Goal: Check status

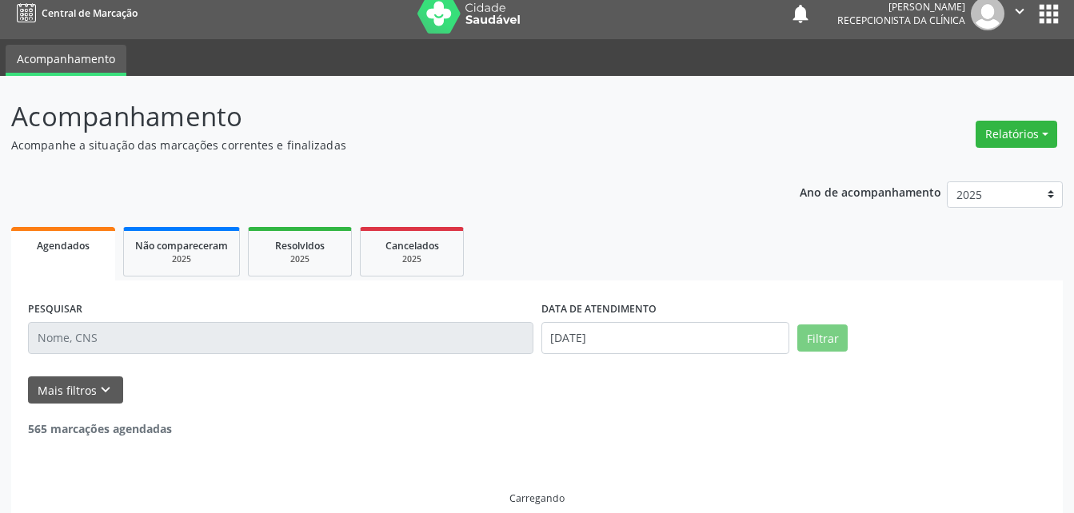
scroll to position [16, 0]
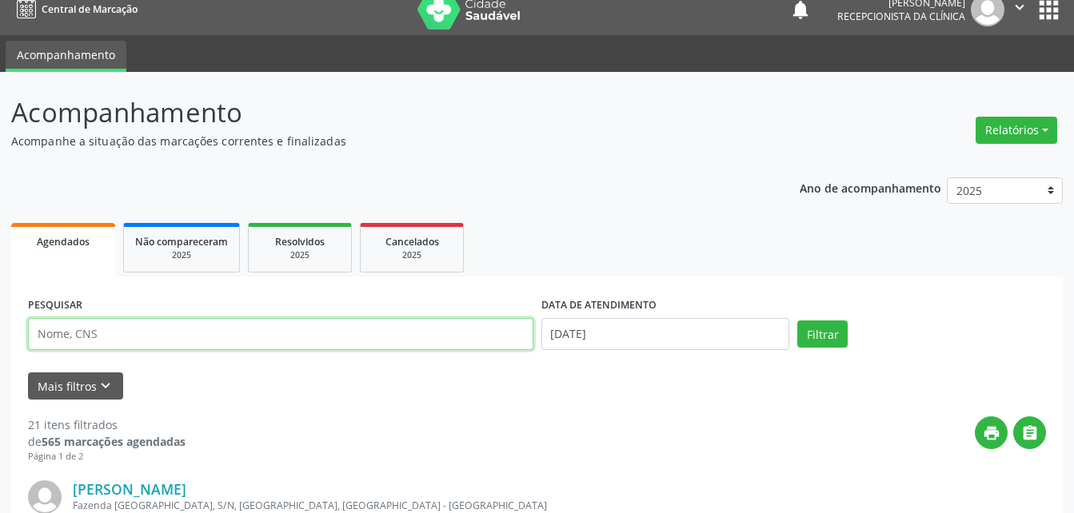
click at [126, 335] on input "text" at bounding box center [280, 334] width 505 height 32
type input "ANT"
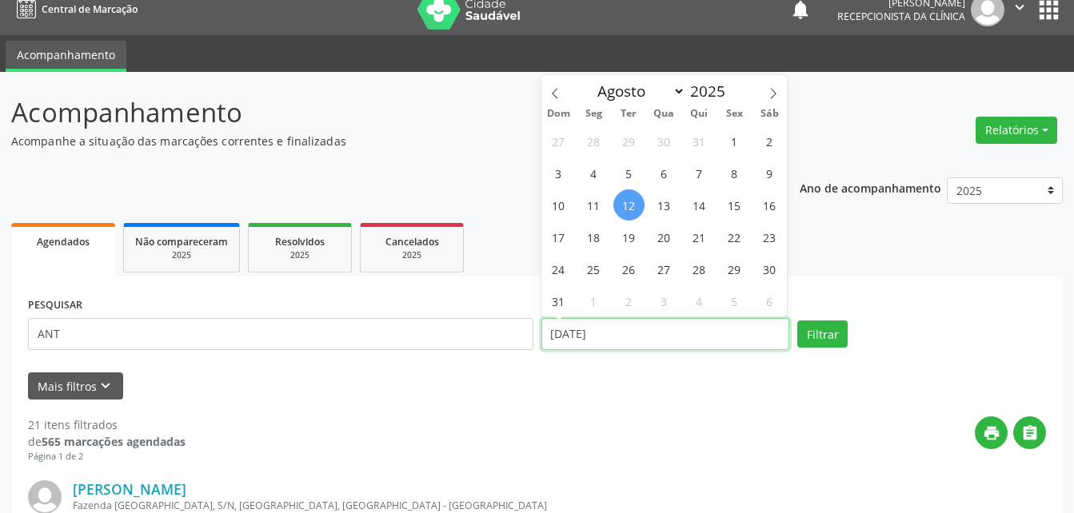
click at [642, 327] on input "[DATE]" at bounding box center [665, 334] width 249 height 32
click at [713, 137] on span "31" at bounding box center [698, 140] width 31 height 31
type input "[DATE]"
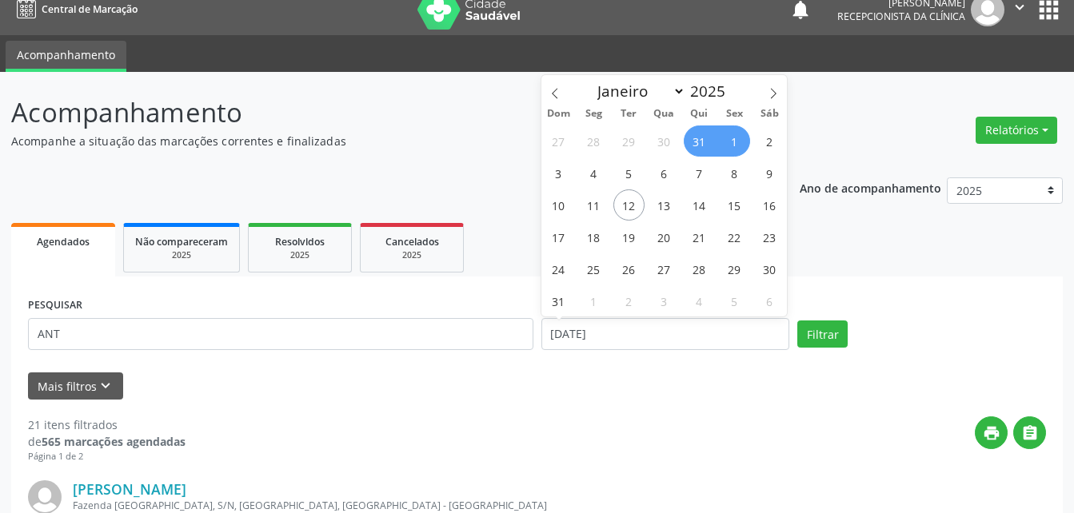
click at [737, 144] on span "1" at bounding box center [734, 140] width 31 height 31
select select "7"
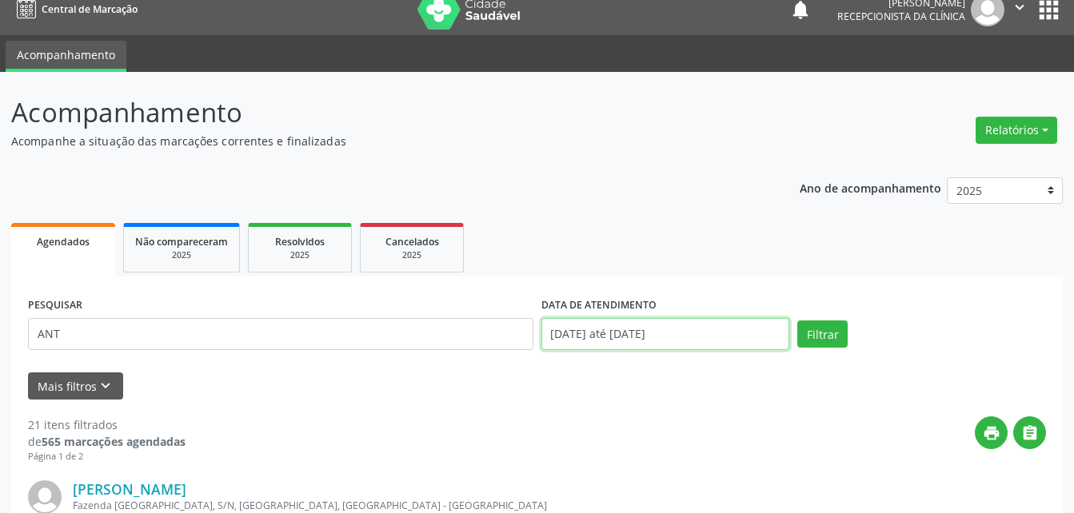
click at [702, 341] on input "[DATE] até [DATE]" at bounding box center [665, 334] width 249 height 32
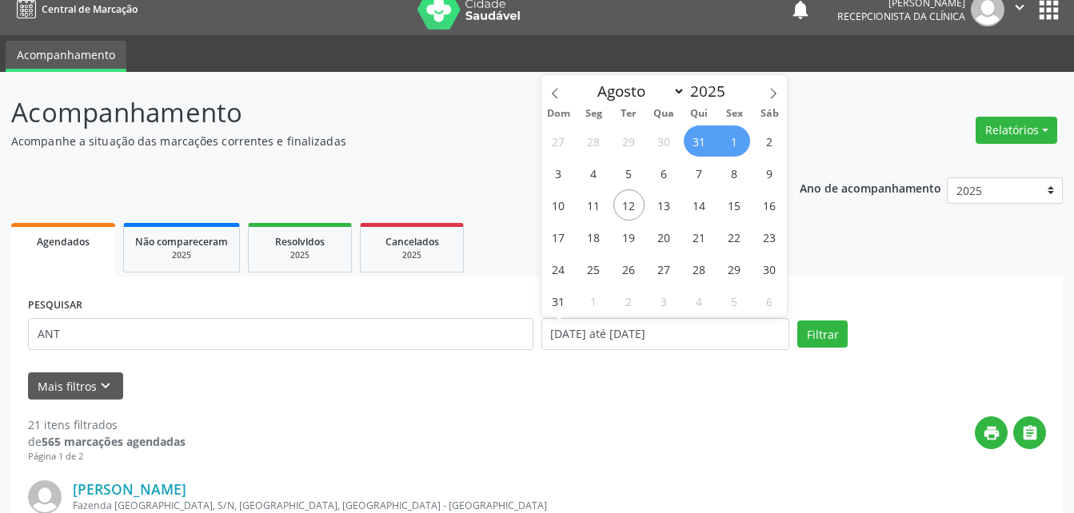
click at [704, 143] on span "31" at bounding box center [698, 140] width 31 height 31
type input "[DATE]"
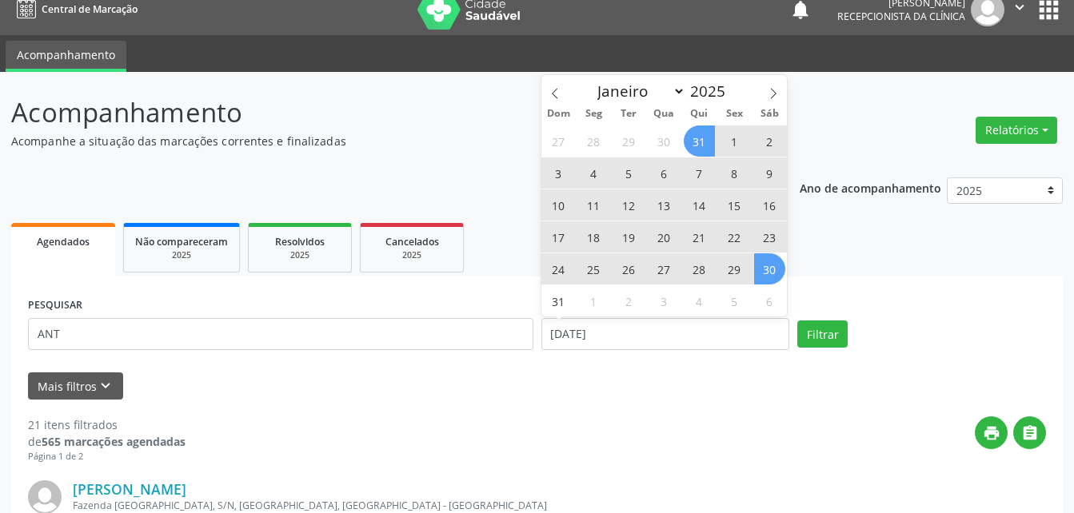
click at [761, 273] on span "30" at bounding box center [769, 268] width 31 height 31
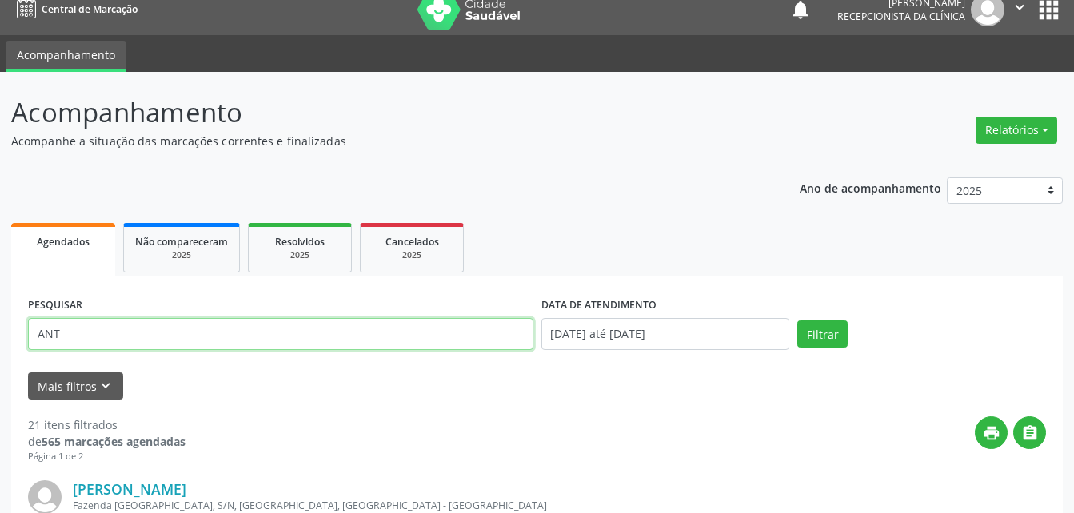
click at [416, 336] on input "ANT" at bounding box center [280, 334] width 505 height 32
click at [428, 326] on input "ANT" at bounding box center [280, 334] width 505 height 32
type input "[PERSON_NAME]"
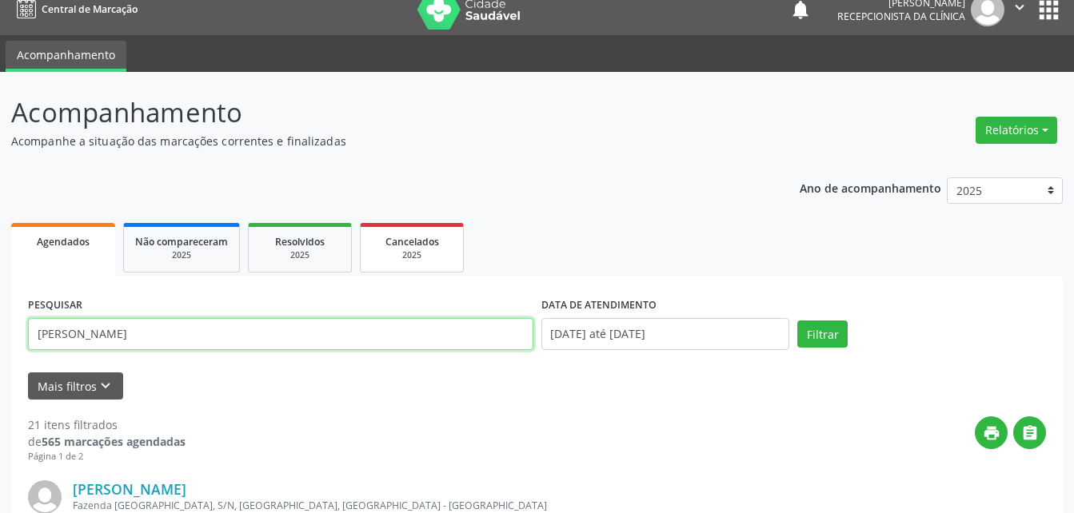
click at [797, 321] on button "Filtrar" at bounding box center [822, 334] width 50 height 27
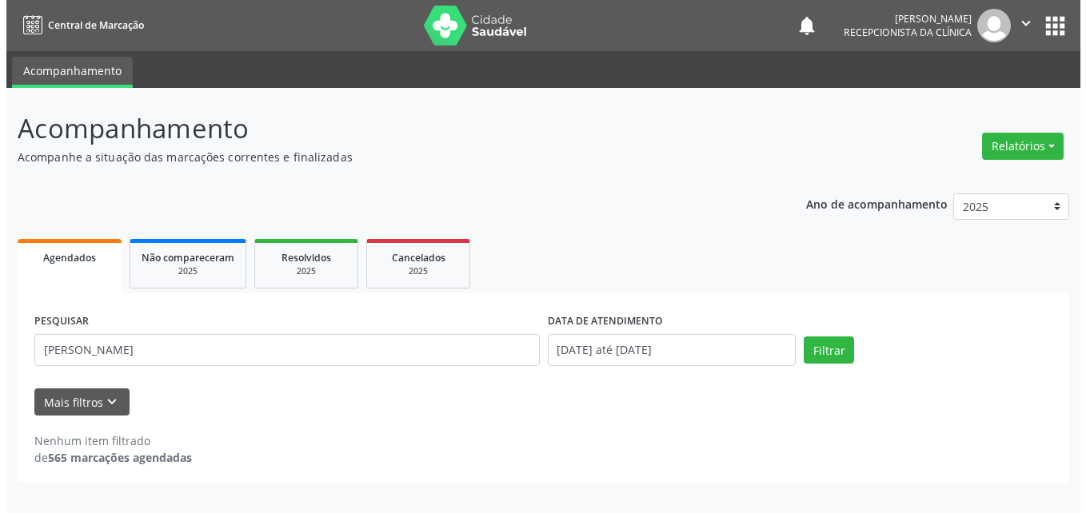
scroll to position [0, 0]
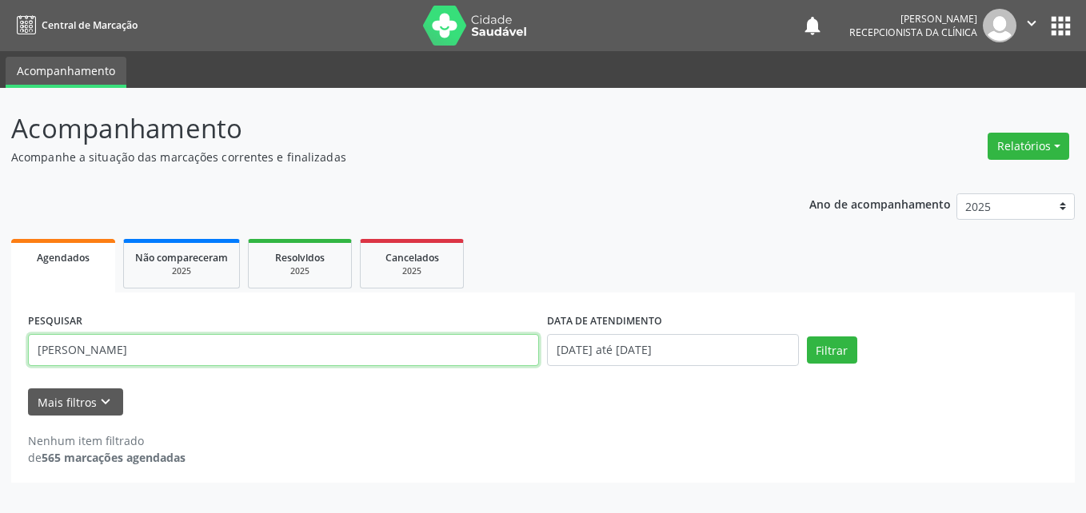
click at [273, 353] on input "[PERSON_NAME]" at bounding box center [283, 350] width 511 height 32
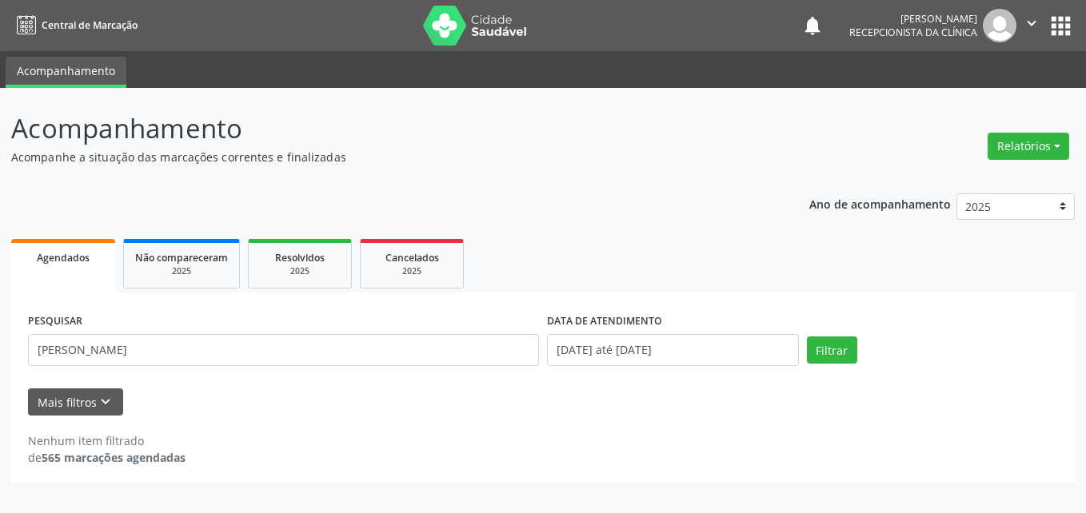
click at [269, 439] on div "Nenhum item filtrado de 565 marcações agendadas" at bounding box center [543, 449] width 1030 height 34
click at [735, 356] on input "[DATE] até [DATE]" at bounding box center [673, 350] width 252 height 32
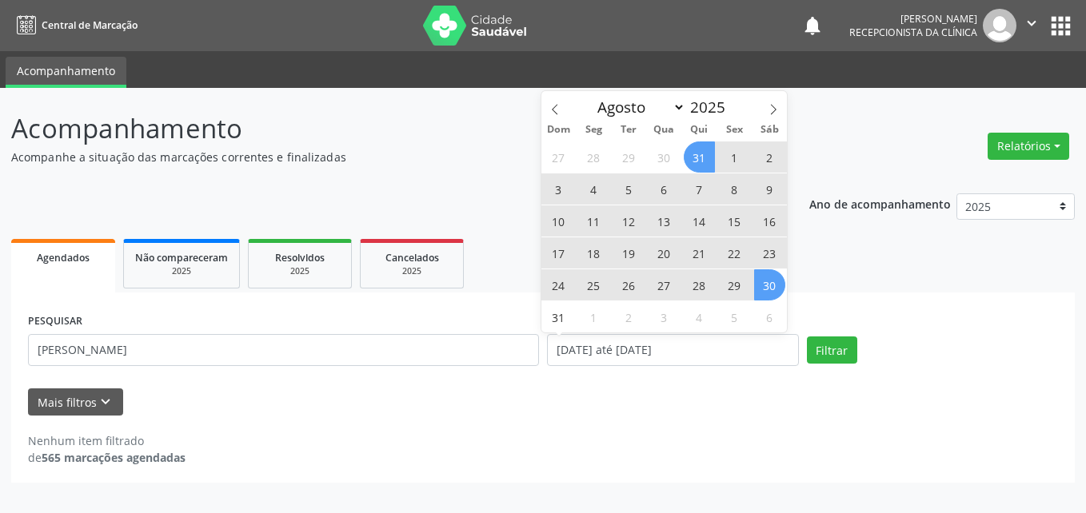
click at [562, 190] on span "3" at bounding box center [558, 188] width 31 height 31
type input "[DATE]"
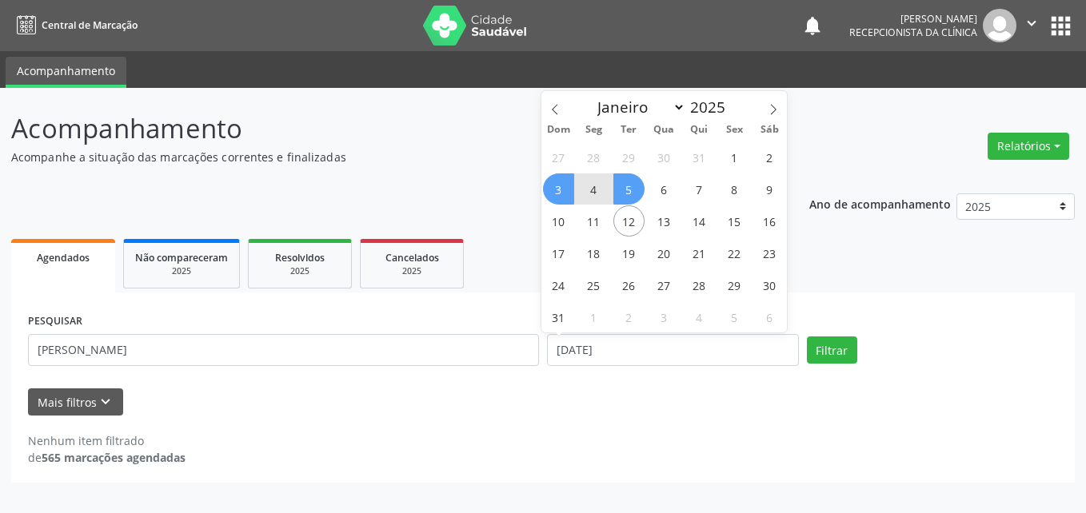
click at [625, 190] on span "5" at bounding box center [628, 188] width 31 height 31
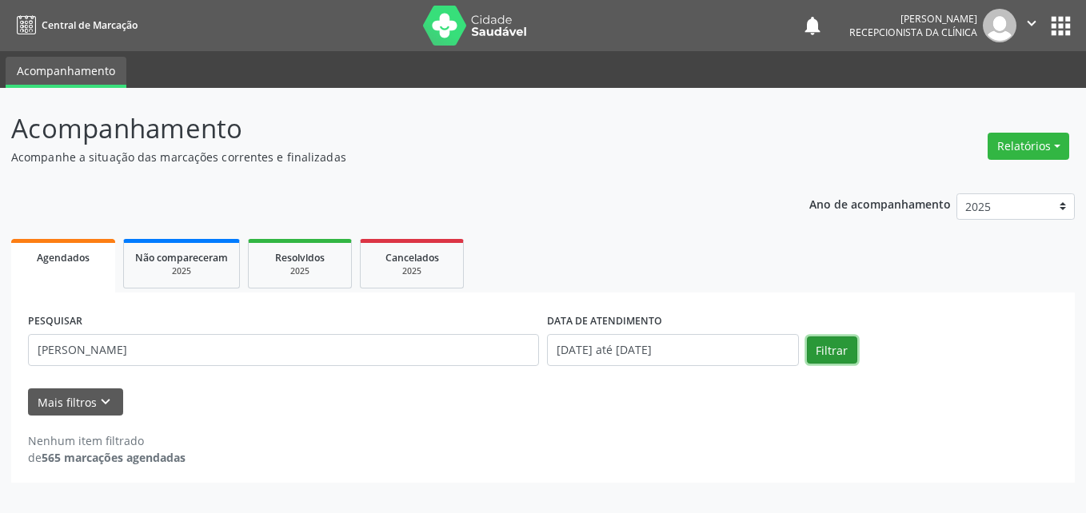
click at [830, 354] on button "Filtrar" at bounding box center [832, 350] width 50 height 27
click at [1034, 18] on icon "" at bounding box center [1031, 23] width 18 height 18
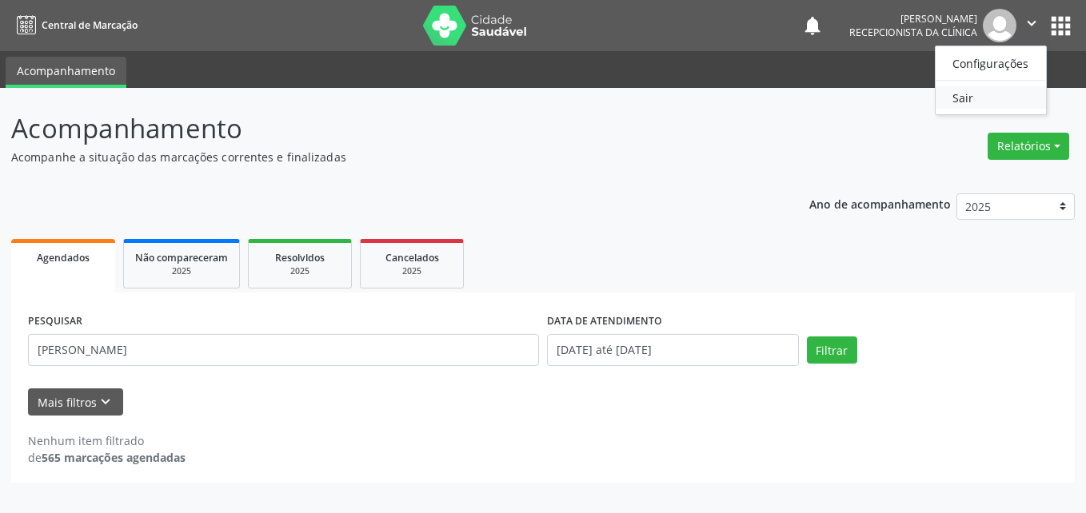
click at [957, 94] on link "Sair" at bounding box center [990, 97] width 110 height 22
